Goal: Find contact information: Find contact information

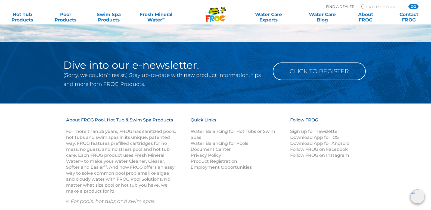
scroll to position [658, 0]
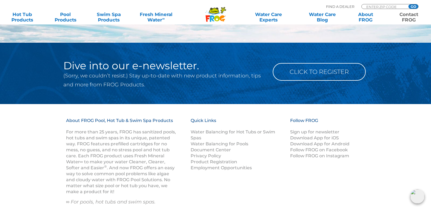
click at [408, 12] on link "Contact FROG" at bounding box center [408, 17] width 34 height 11
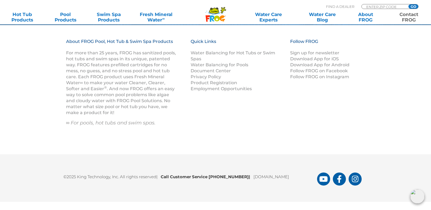
scroll to position [726, 0]
